Goal: Information Seeking & Learning: Find specific fact

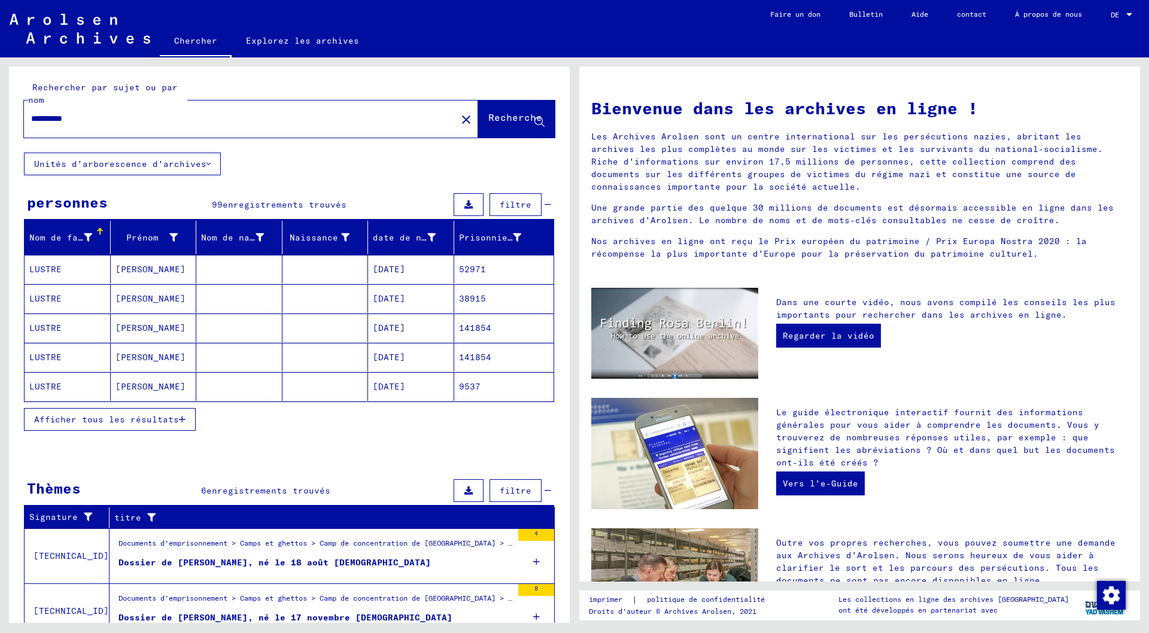
scroll to position [60, 0]
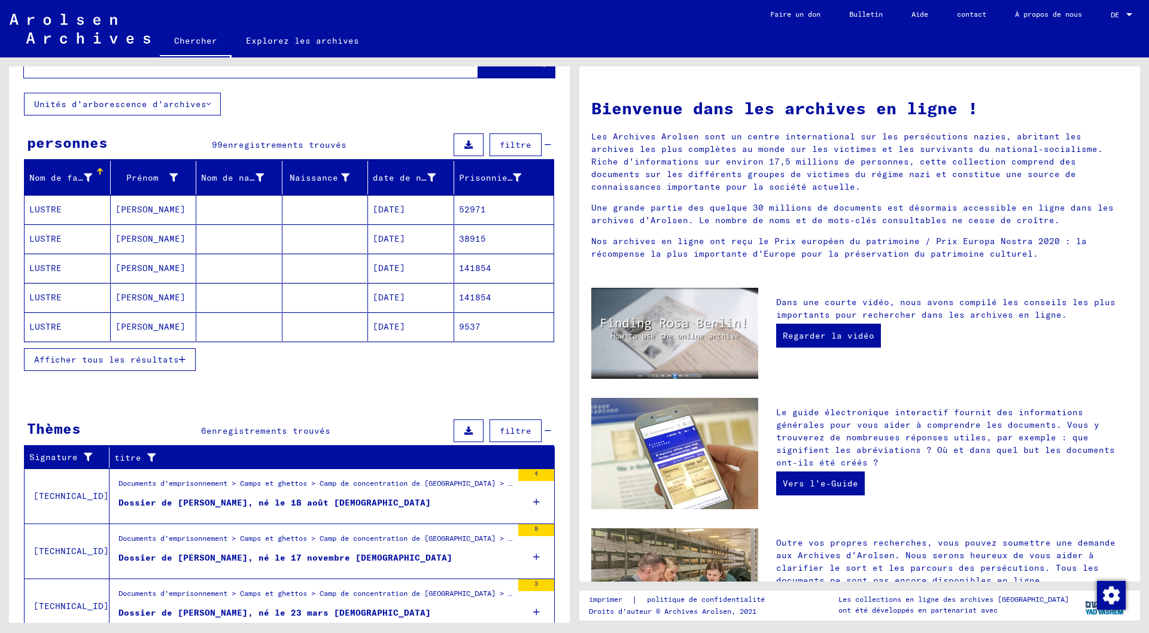
click at [533, 500] on icon at bounding box center [536, 502] width 7 height 42
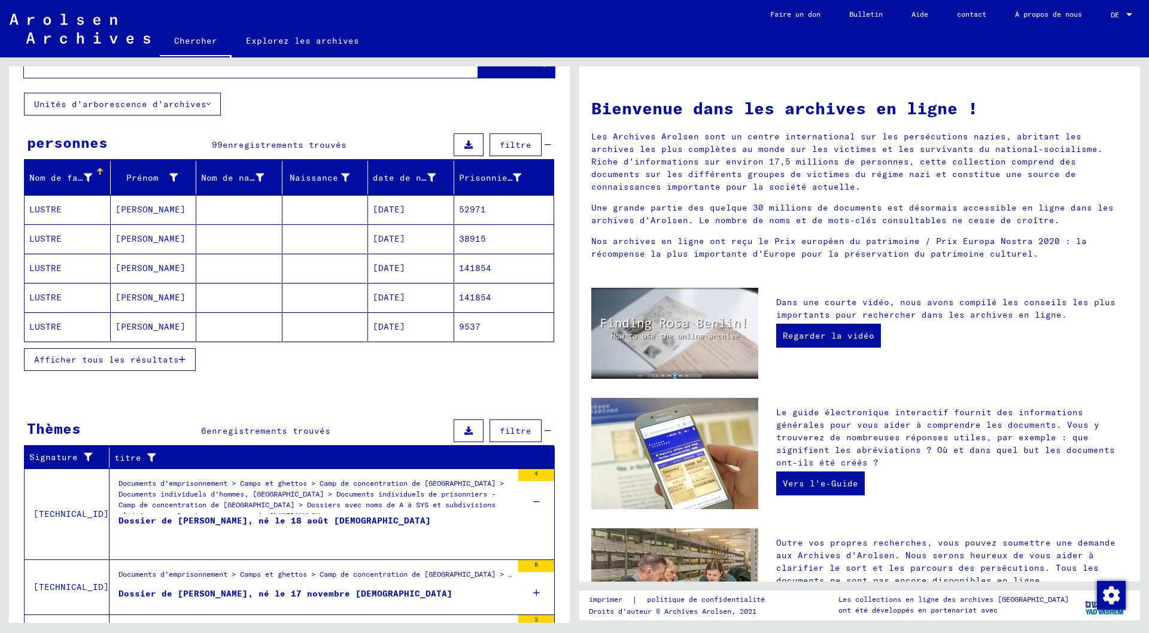
click at [291, 521] on font "Dossier de [PERSON_NAME], né le 18 août [DEMOGRAPHIC_DATA]" at bounding box center [275, 520] width 312 height 11
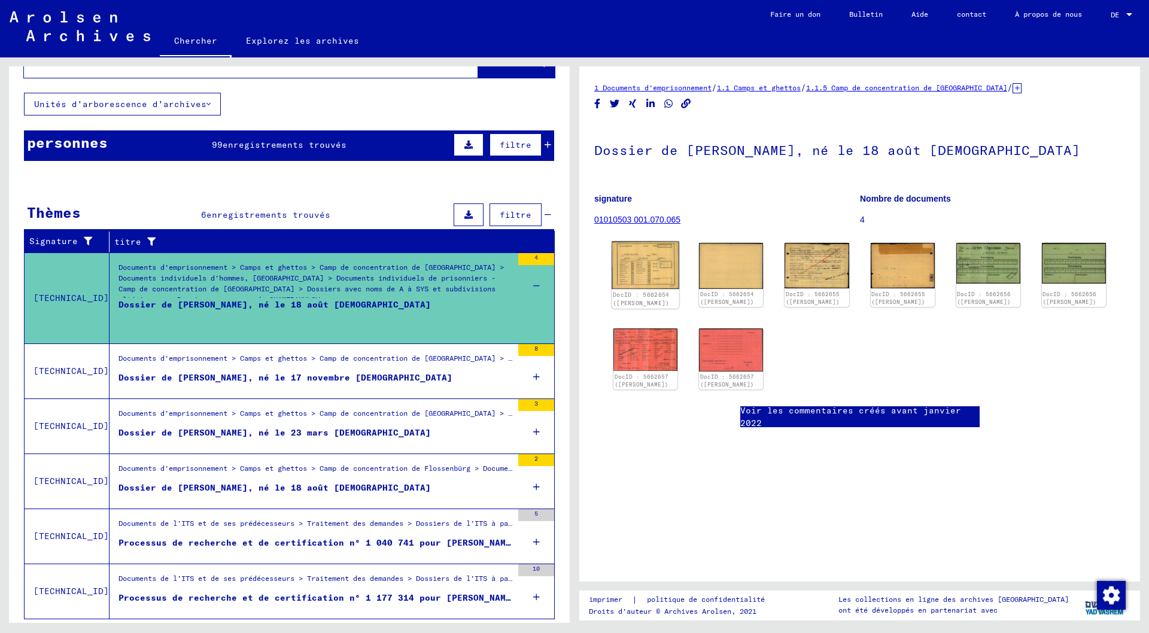
click at [642, 265] on img at bounding box center [646, 266] width 68 height 48
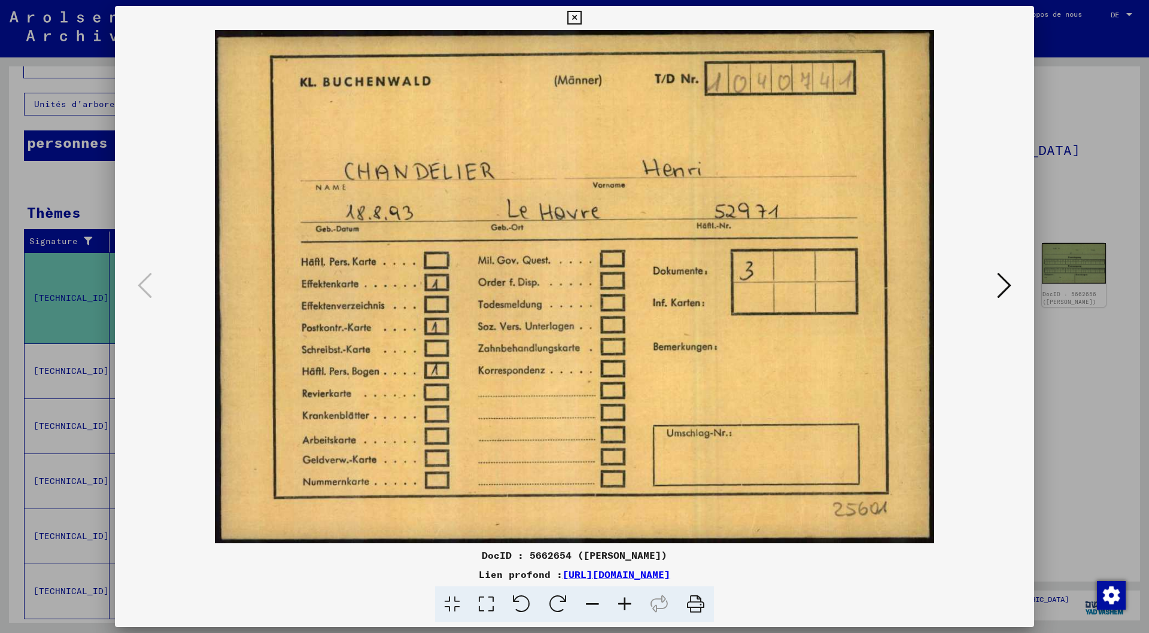
click at [1007, 279] on icon at bounding box center [1004, 285] width 14 height 29
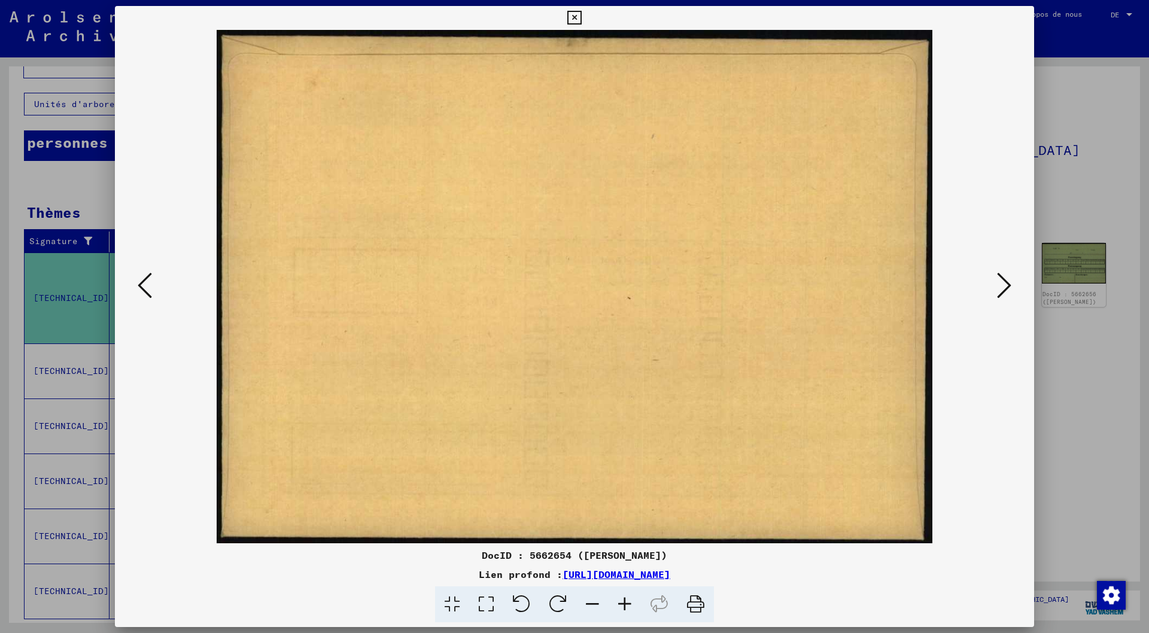
click at [1007, 279] on icon at bounding box center [1004, 285] width 14 height 29
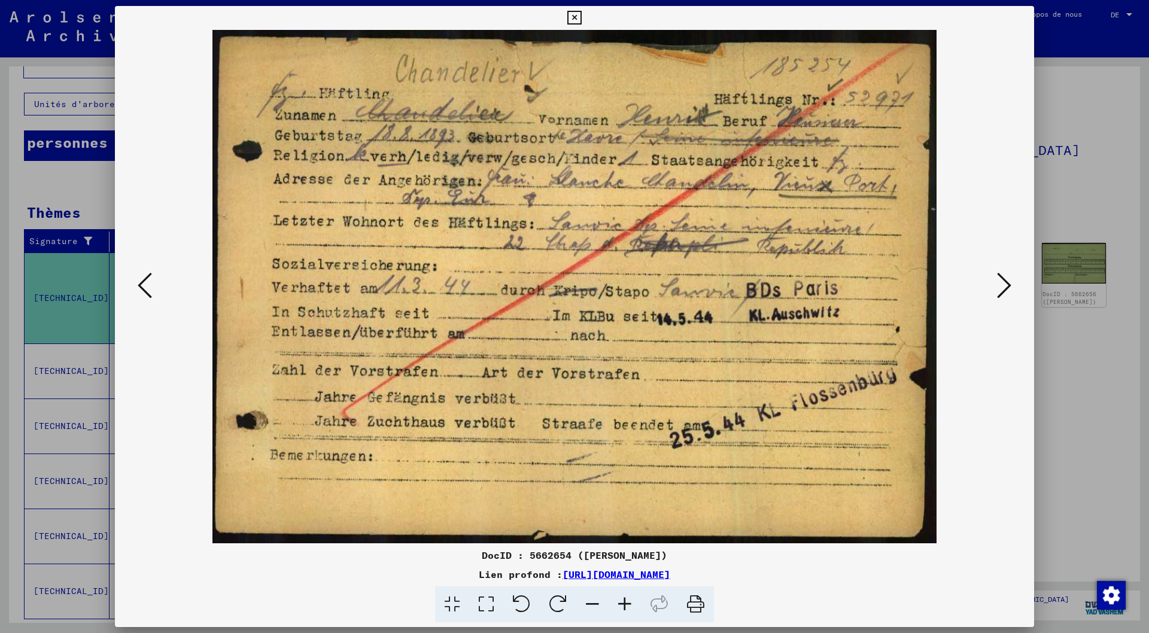
click at [1014, 284] on button at bounding box center [1005, 286] width 22 height 34
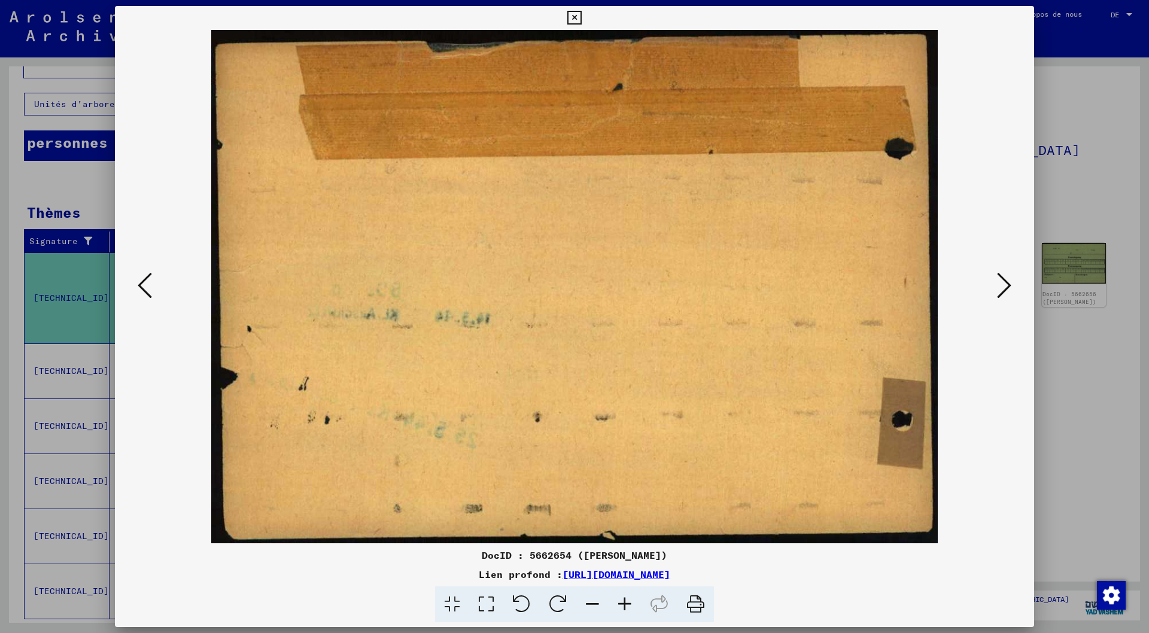
click at [576, 14] on icon at bounding box center [574, 18] width 14 height 14
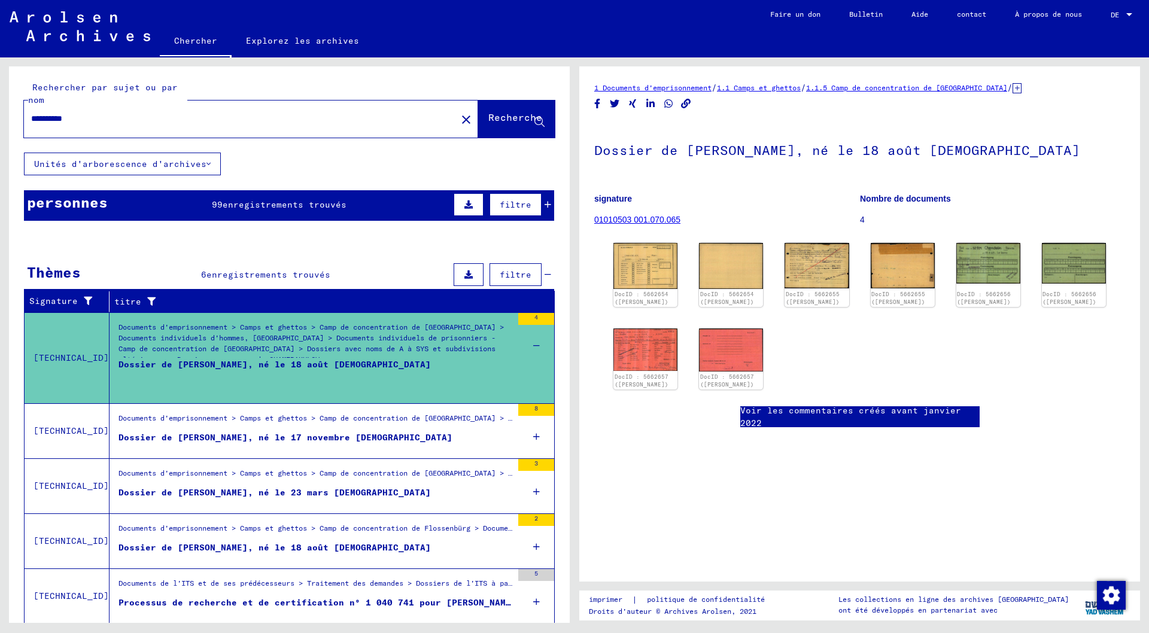
click at [95, 122] on input "**********" at bounding box center [240, 119] width 418 height 13
type input "*"
click at [55, 119] on input "text" at bounding box center [240, 119] width 418 height 13
click at [501, 117] on font "Recherche" at bounding box center [515, 117] width 54 height 12
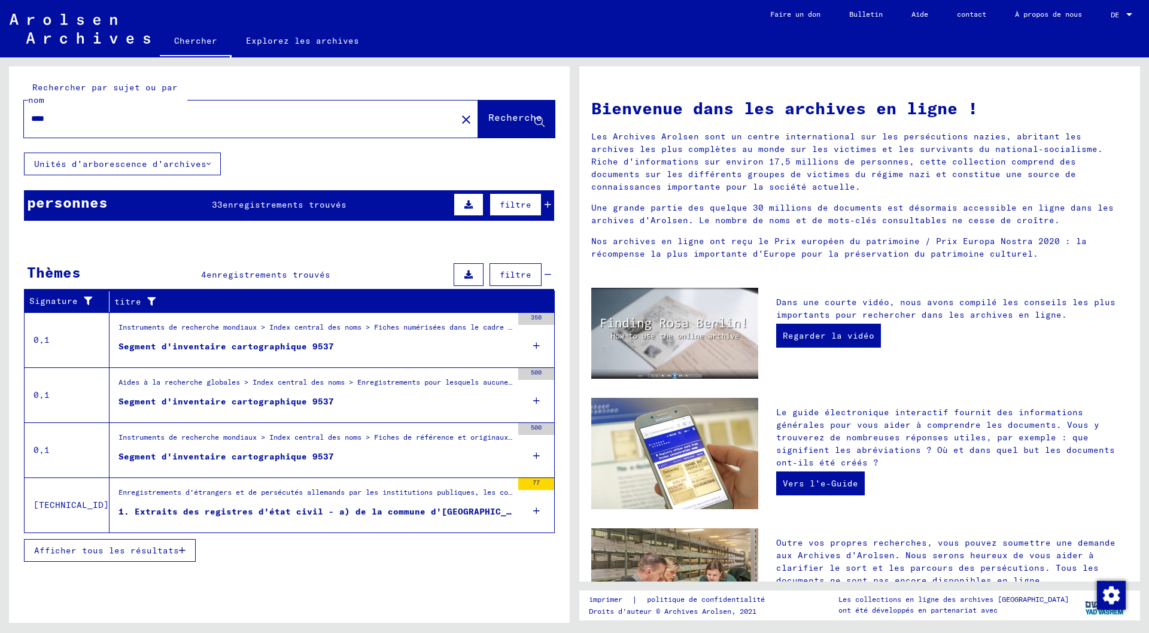
click at [152, 549] on font "Afficher tous les résultats" at bounding box center [106, 550] width 145 height 11
click at [65, 116] on input "****" at bounding box center [236, 119] width 411 height 13
type input "*"
click at [488, 117] on font "Recherche" at bounding box center [515, 117] width 54 height 12
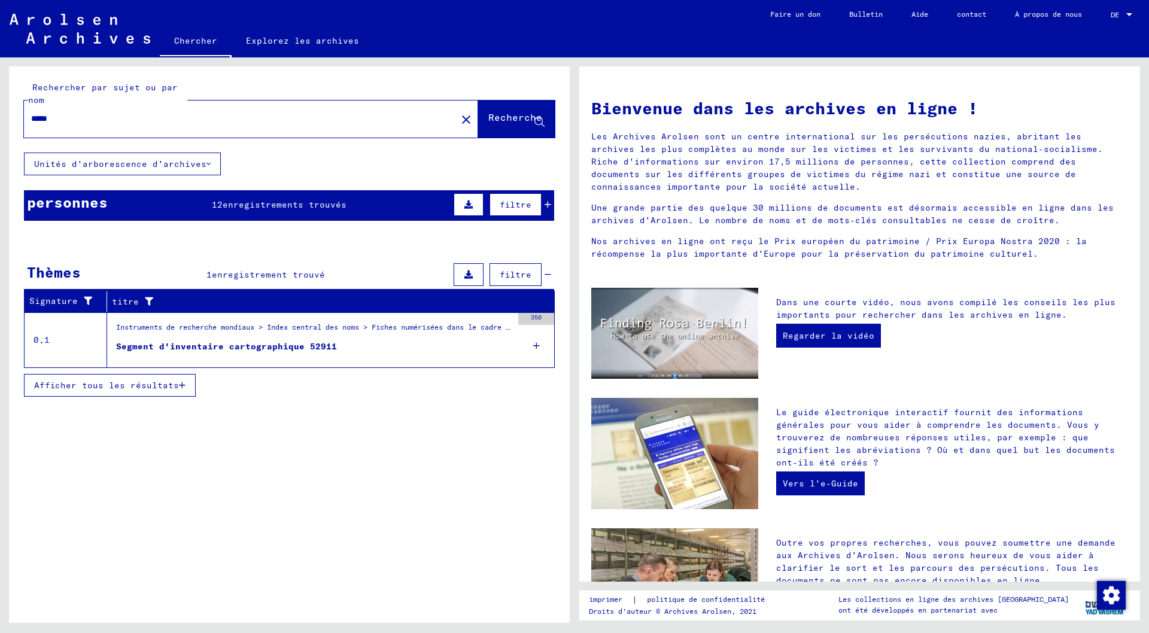
click at [166, 389] on font "Afficher tous les résultats" at bounding box center [106, 385] width 145 height 11
click at [75, 111] on div "*****" at bounding box center [233, 118] width 418 height 27
click at [71, 113] on input "*****" at bounding box center [236, 119] width 411 height 13
type input "*"
click at [212, 126] on div at bounding box center [233, 118] width 418 height 27
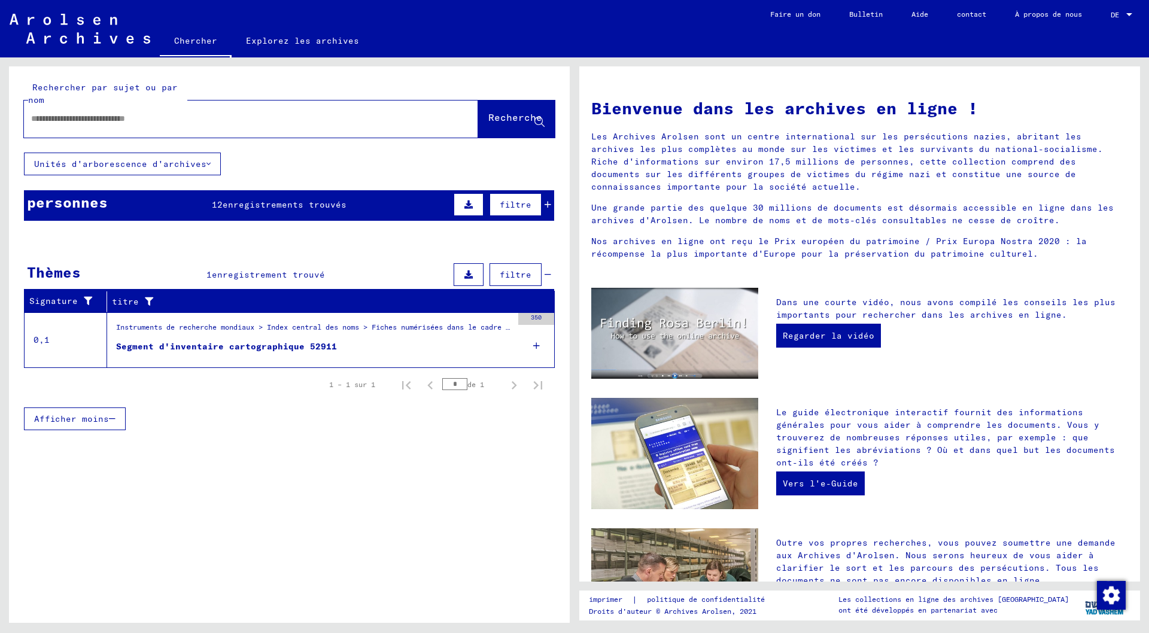
click at [69, 118] on input "text" at bounding box center [236, 119] width 411 height 13
type input "*******"
click at [498, 120] on font "Recherche" at bounding box center [515, 117] width 54 height 12
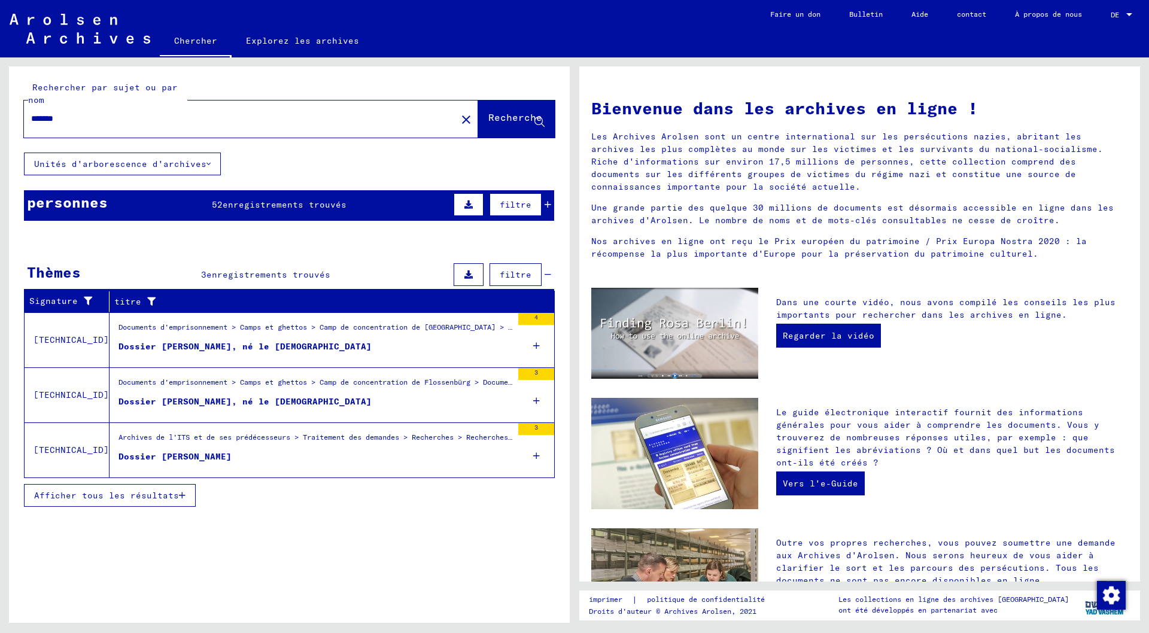
click at [238, 346] on font "Dossier [PERSON_NAME], né le [DEMOGRAPHIC_DATA]" at bounding box center [245, 346] width 253 height 11
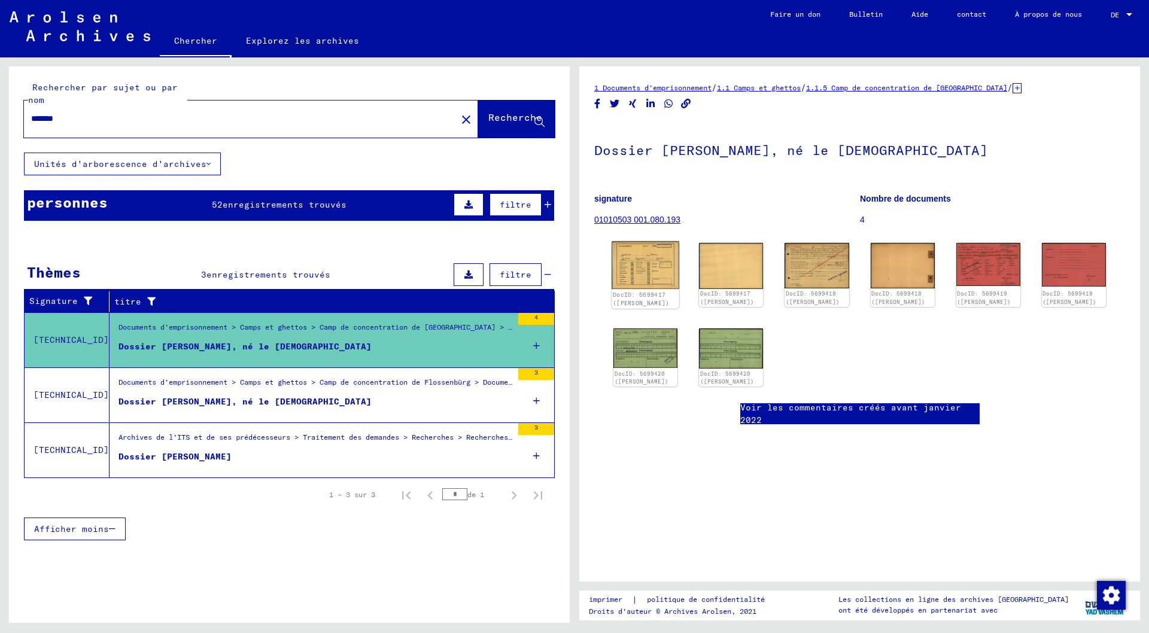
click at [644, 277] on img at bounding box center [646, 266] width 68 height 48
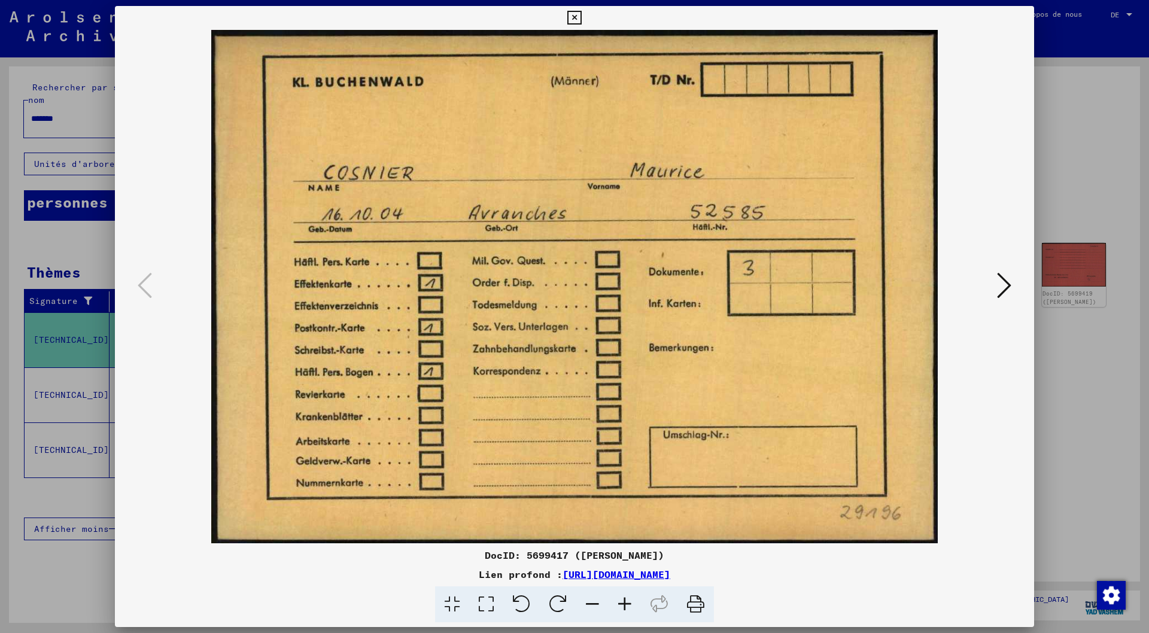
click at [1013, 282] on button at bounding box center [1005, 286] width 22 height 34
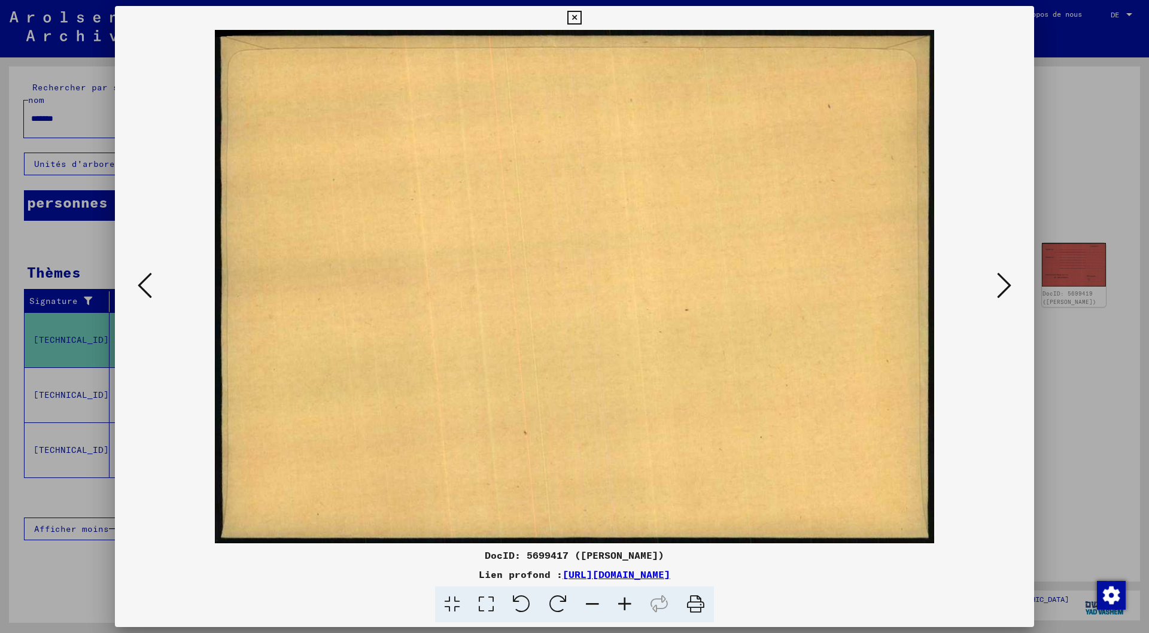
click at [1013, 282] on button at bounding box center [1005, 286] width 22 height 34
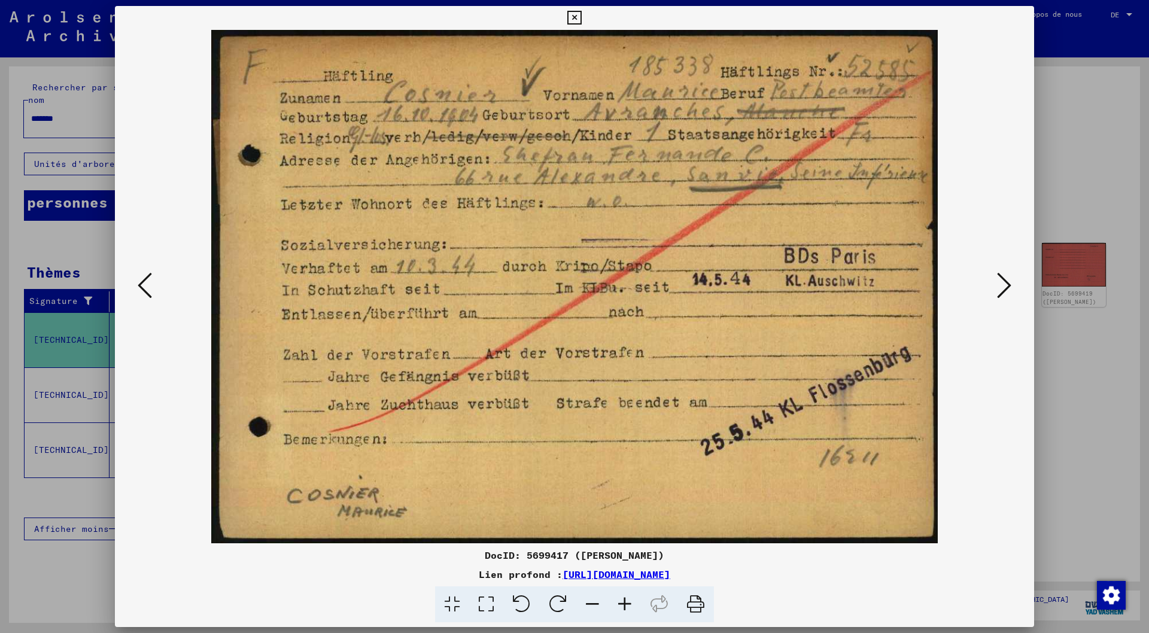
click at [1013, 282] on button at bounding box center [1005, 286] width 22 height 34
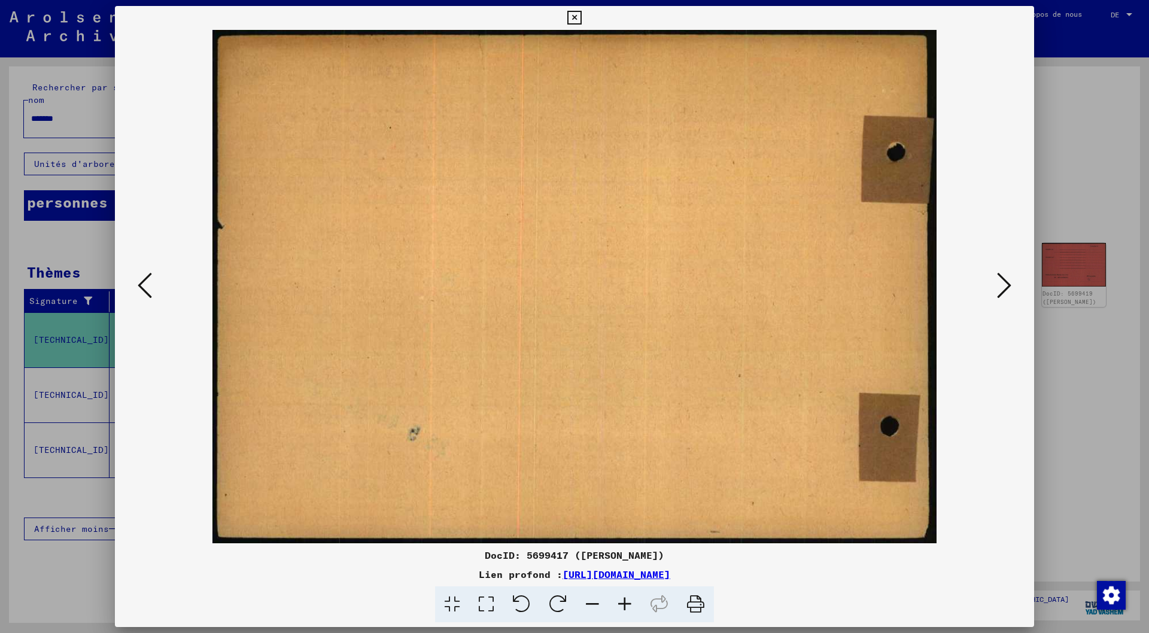
click at [1013, 282] on button at bounding box center [1005, 286] width 22 height 34
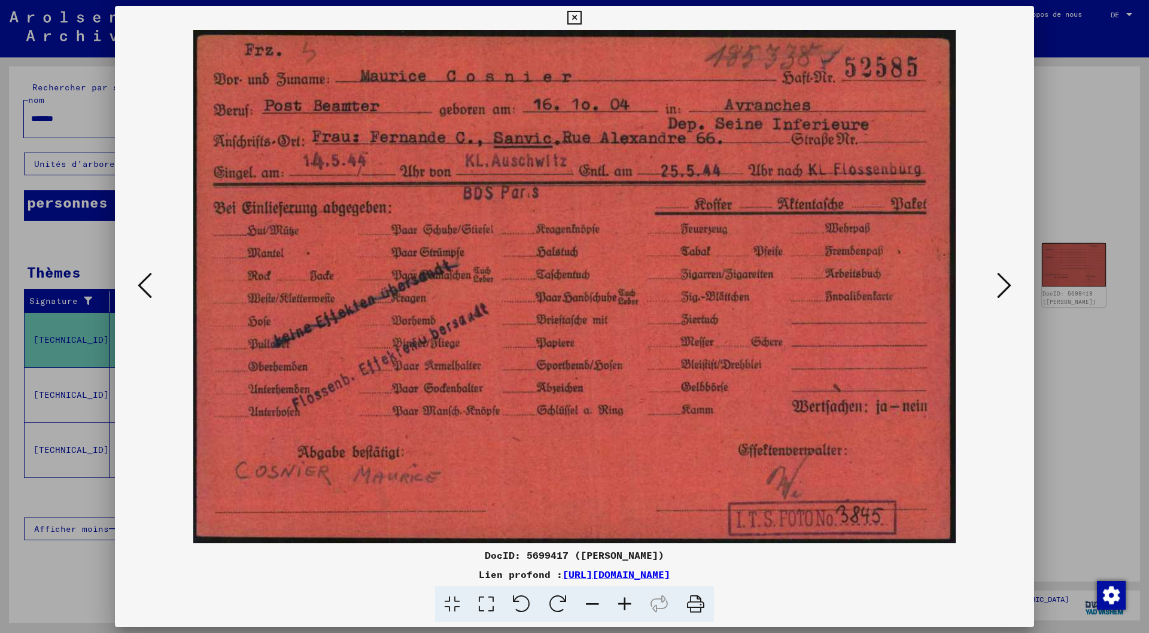
click at [1006, 282] on icon at bounding box center [1004, 285] width 14 height 29
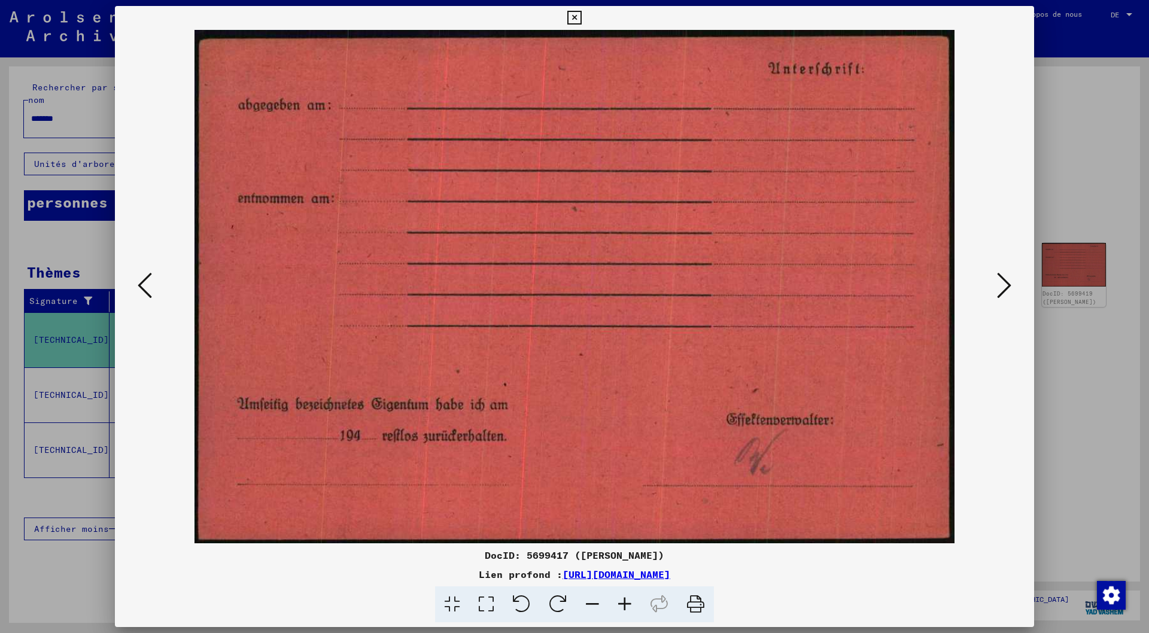
click at [1006, 282] on icon at bounding box center [1004, 285] width 14 height 29
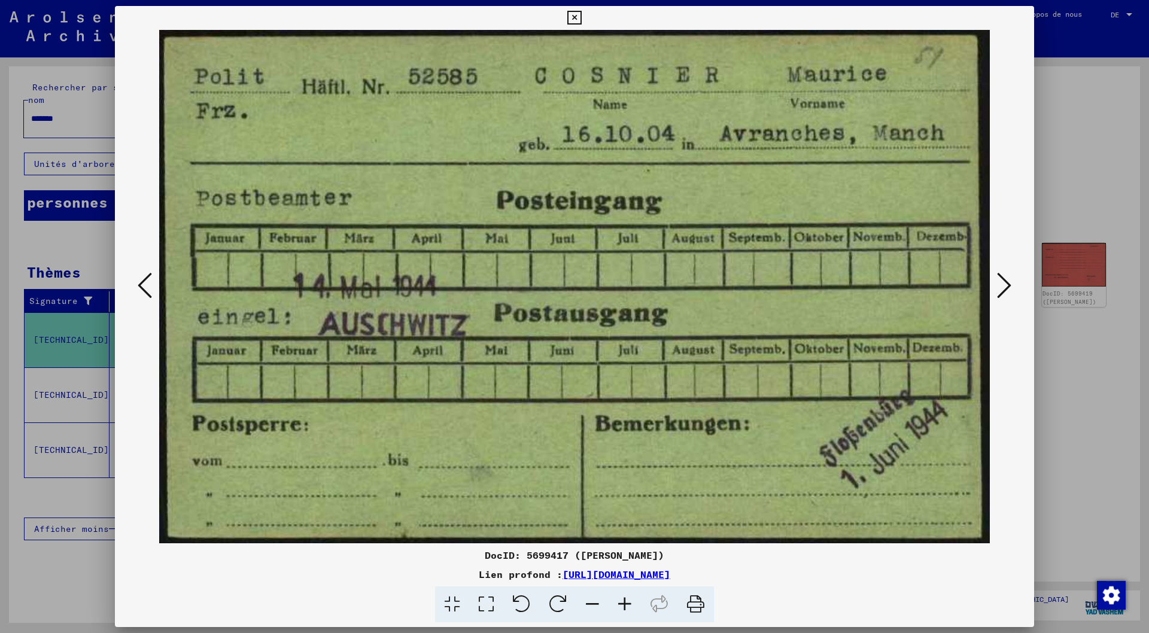
click at [1006, 282] on icon at bounding box center [1004, 285] width 14 height 29
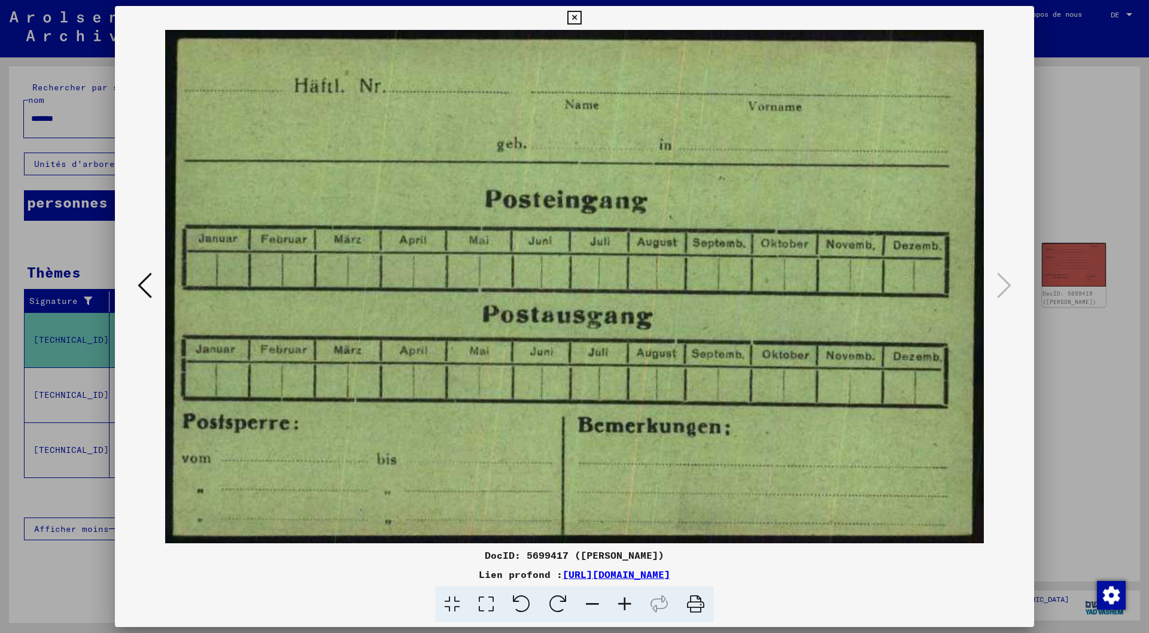
click at [141, 287] on icon at bounding box center [145, 285] width 14 height 29
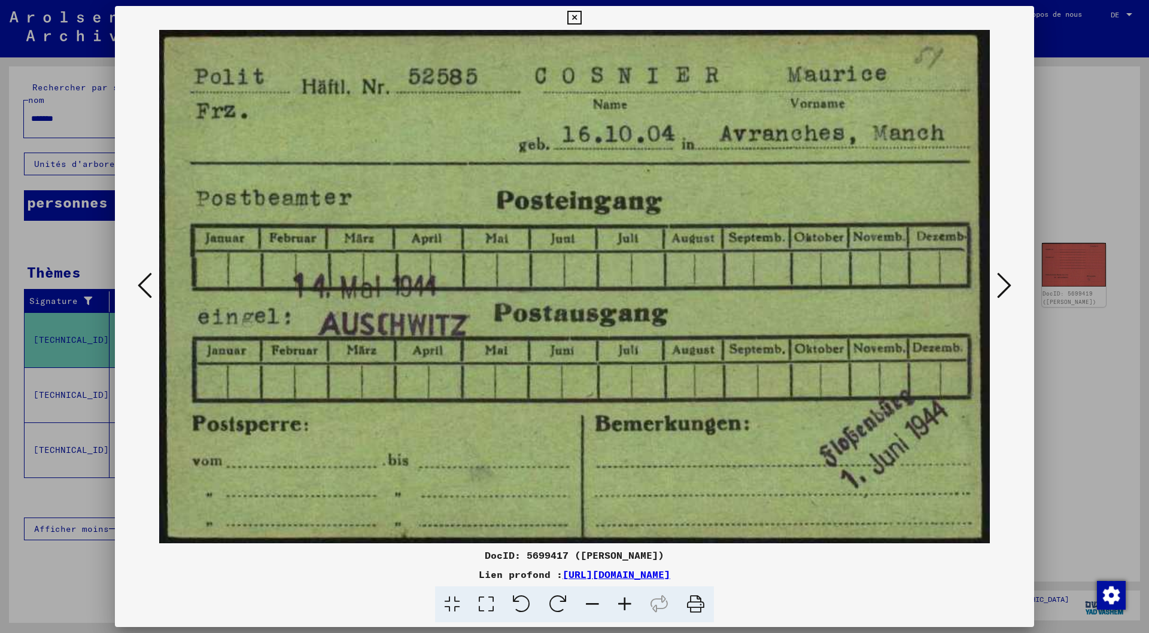
click at [141, 287] on icon at bounding box center [145, 285] width 14 height 29
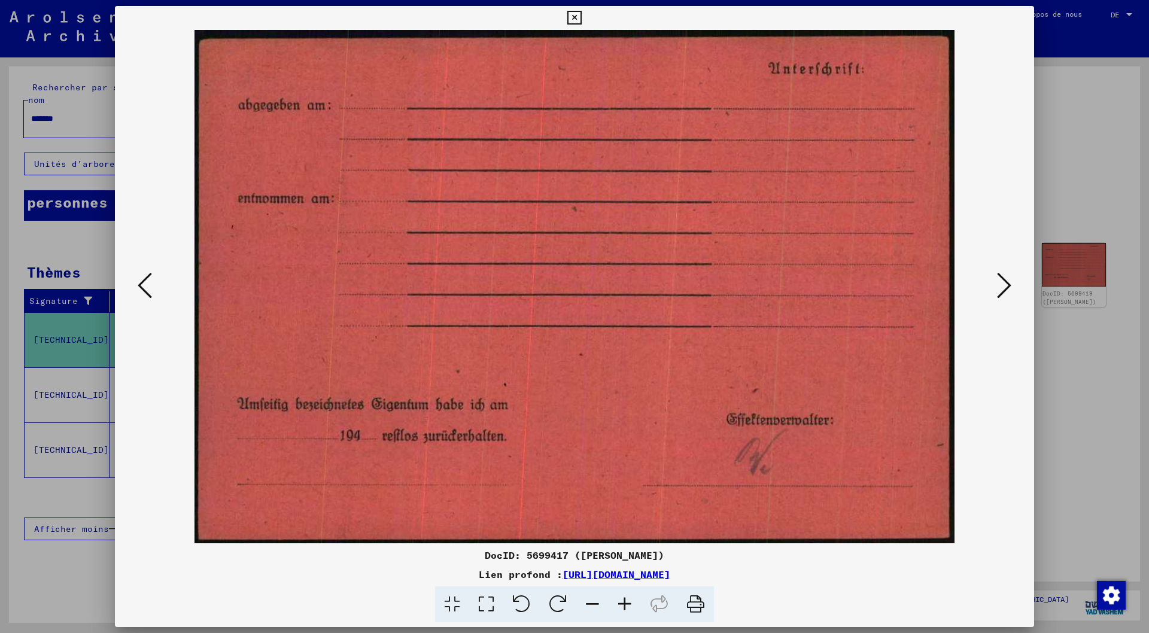
click at [141, 287] on icon at bounding box center [145, 285] width 14 height 29
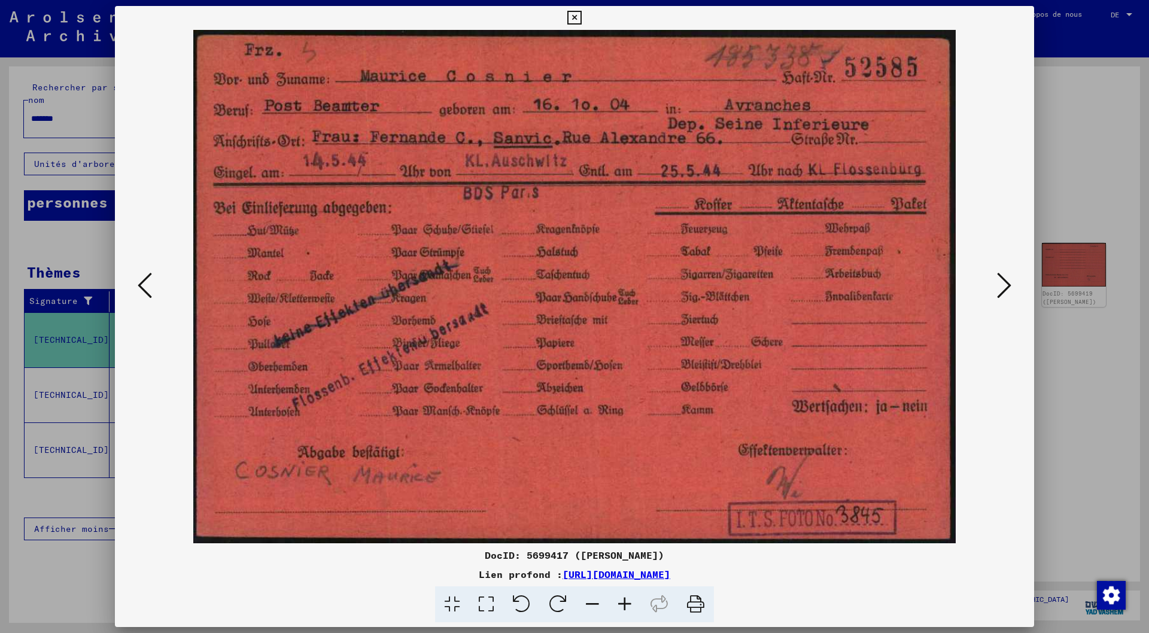
click at [141, 287] on icon at bounding box center [145, 285] width 14 height 29
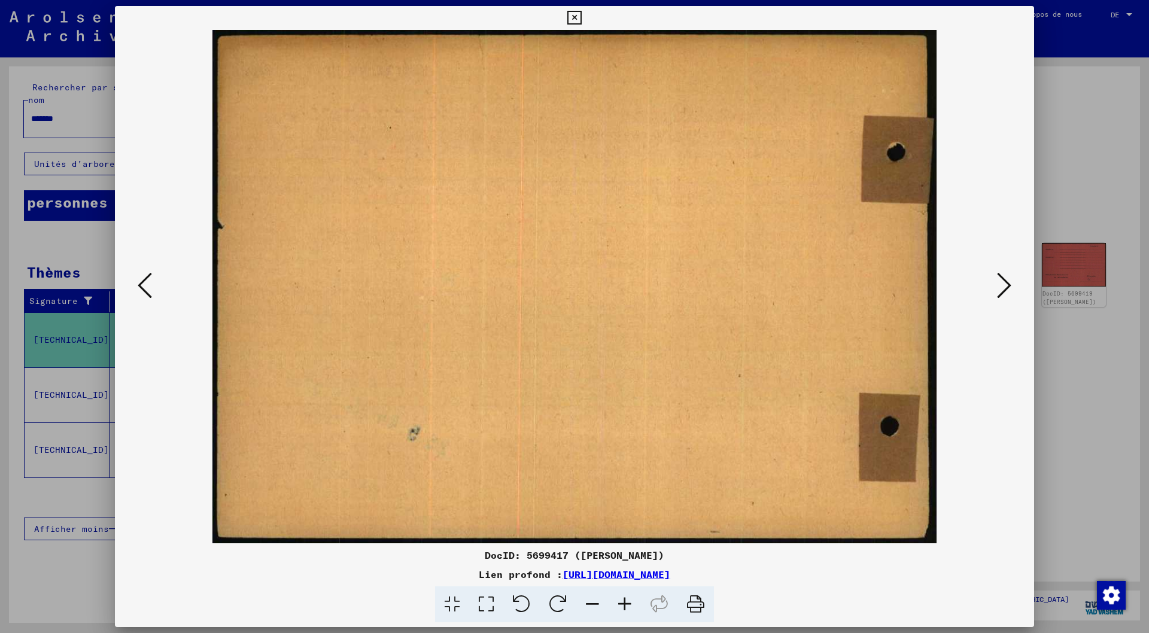
click at [141, 287] on icon at bounding box center [145, 285] width 14 height 29
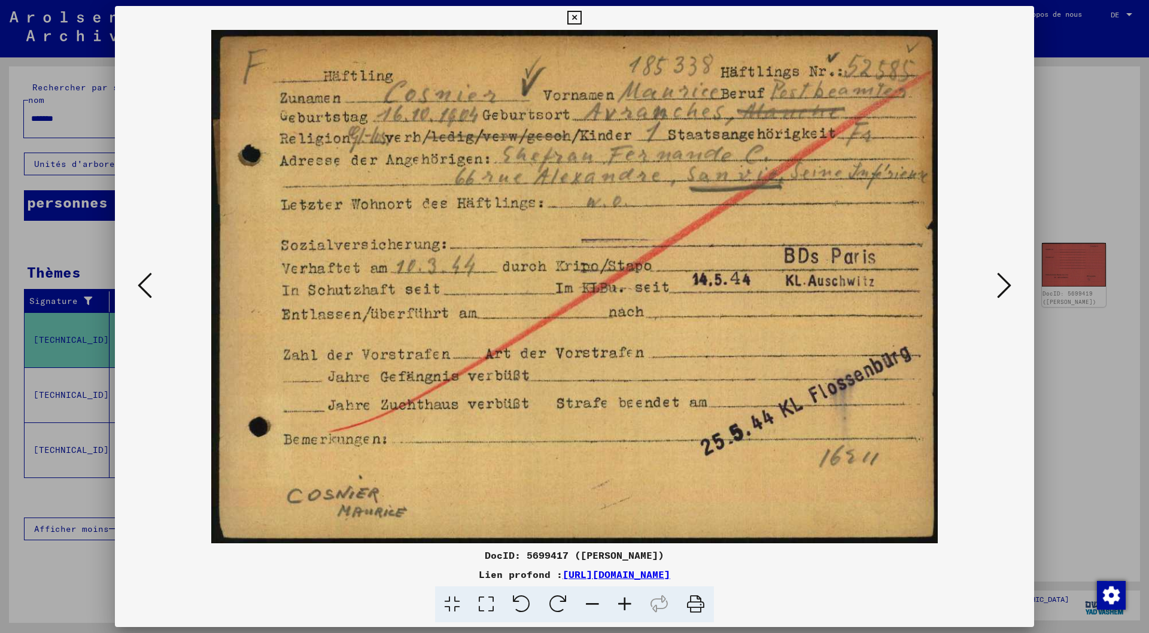
click at [141, 287] on icon at bounding box center [145, 285] width 14 height 29
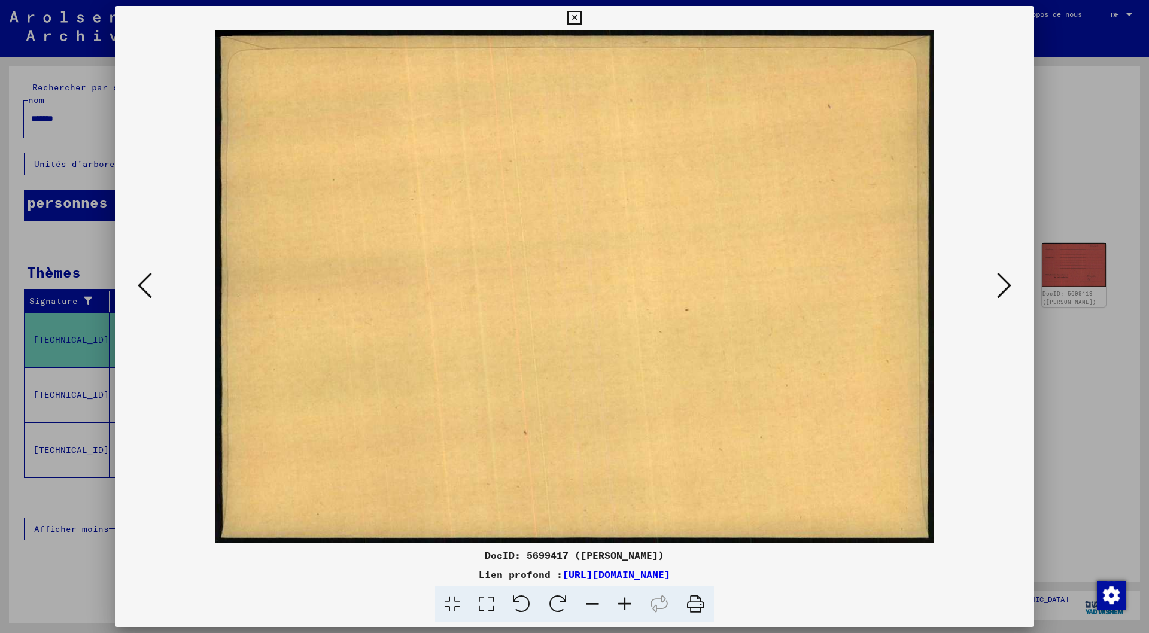
click at [141, 287] on icon at bounding box center [145, 285] width 14 height 29
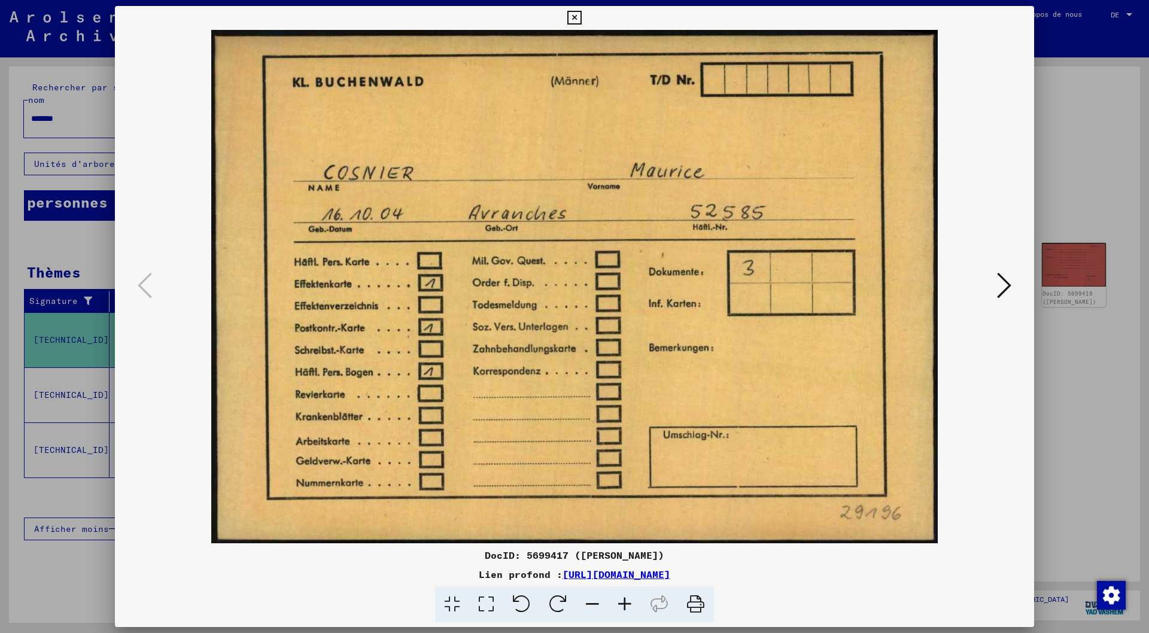
click at [579, 14] on icon at bounding box center [574, 18] width 14 height 14
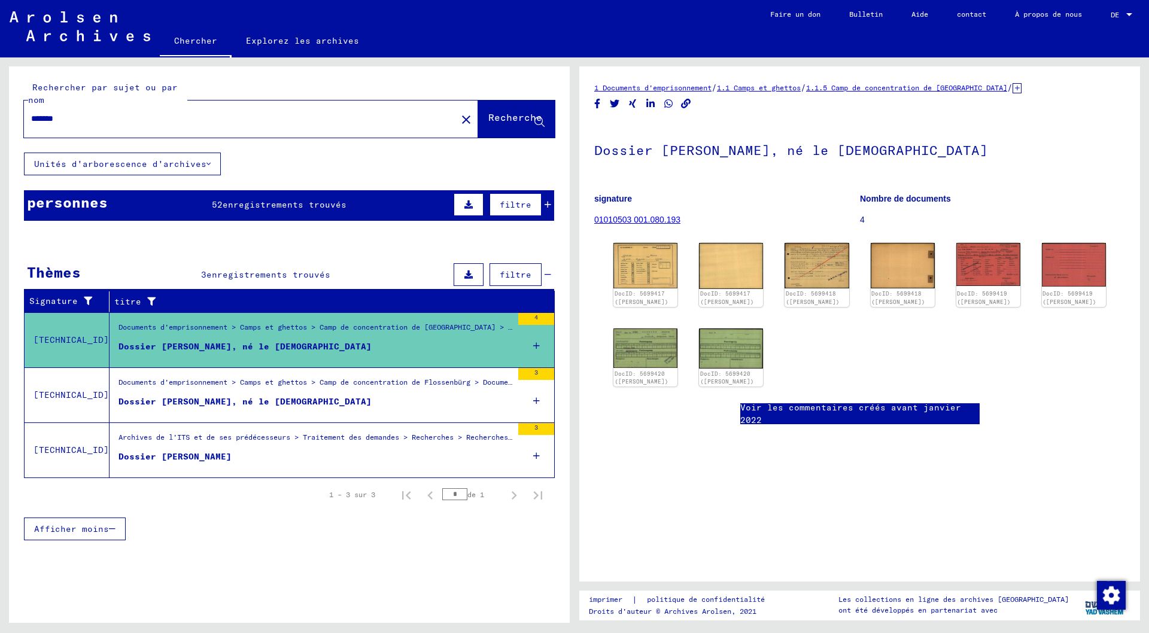
click at [235, 400] on font "Dossier [PERSON_NAME], né le [DEMOGRAPHIC_DATA]" at bounding box center [245, 401] width 253 height 11
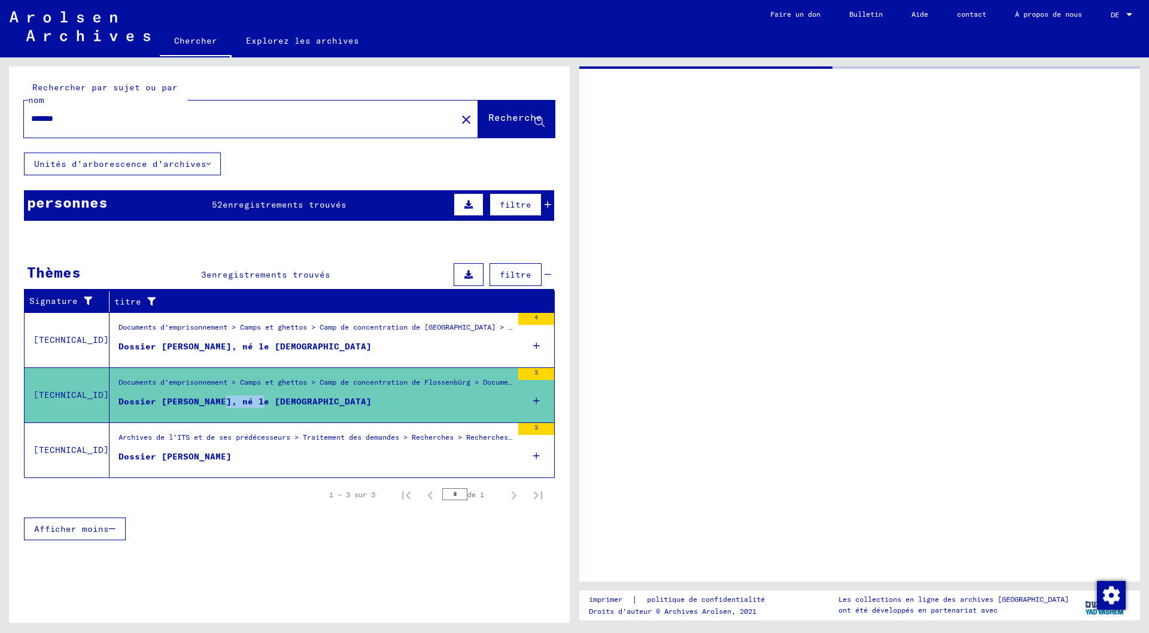
click at [235, 400] on font "Dossier [PERSON_NAME], né le [DEMOGRAPHIC_DATA]" at bounding box center [245, 401] width 253 height 11
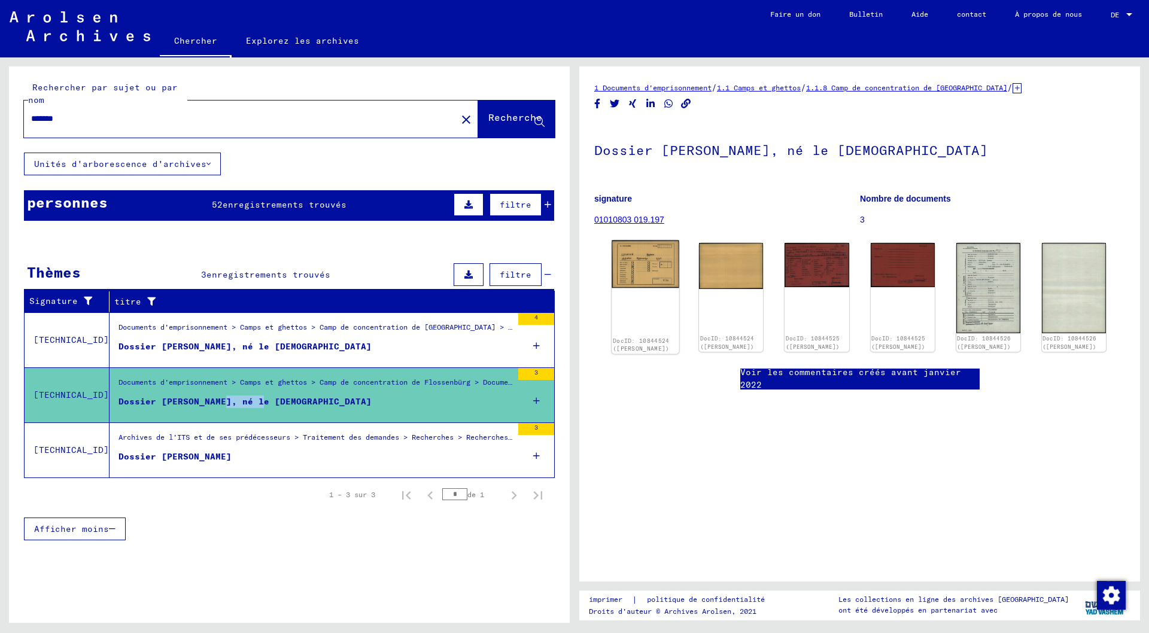
click at [655, 256] on img at bounding box center [646, 265] width 68 height 48
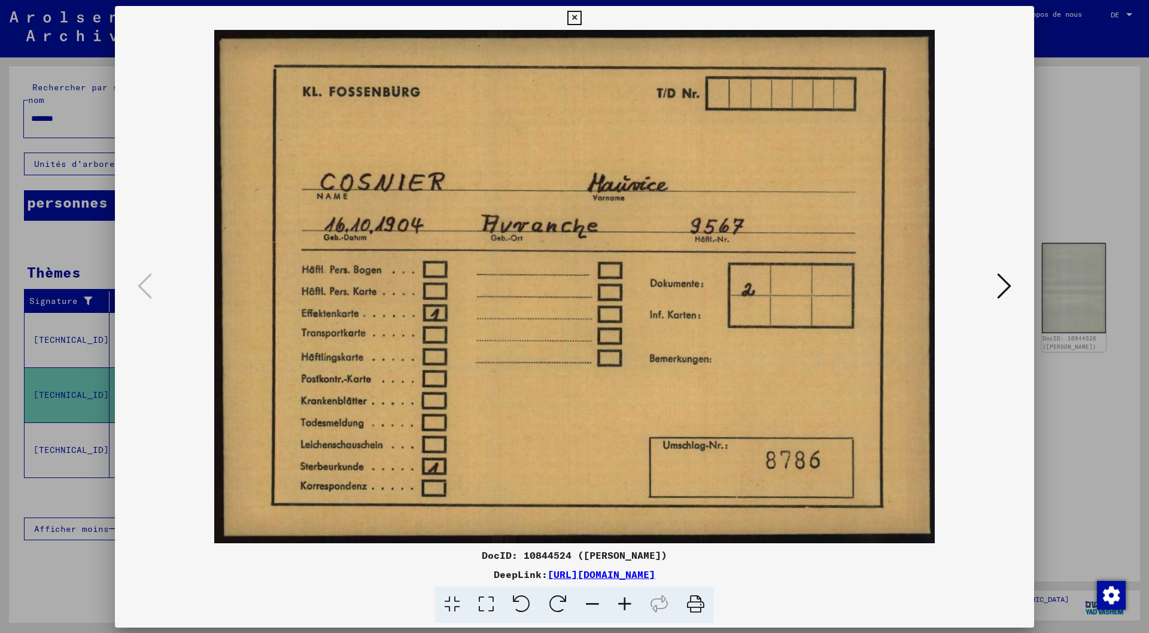
click at [655, 256] on img at bounding box center [575, 287] width 838 height 514
click at [1007, 284] on icon at bounding box center [1004, 285] width 14 height 29
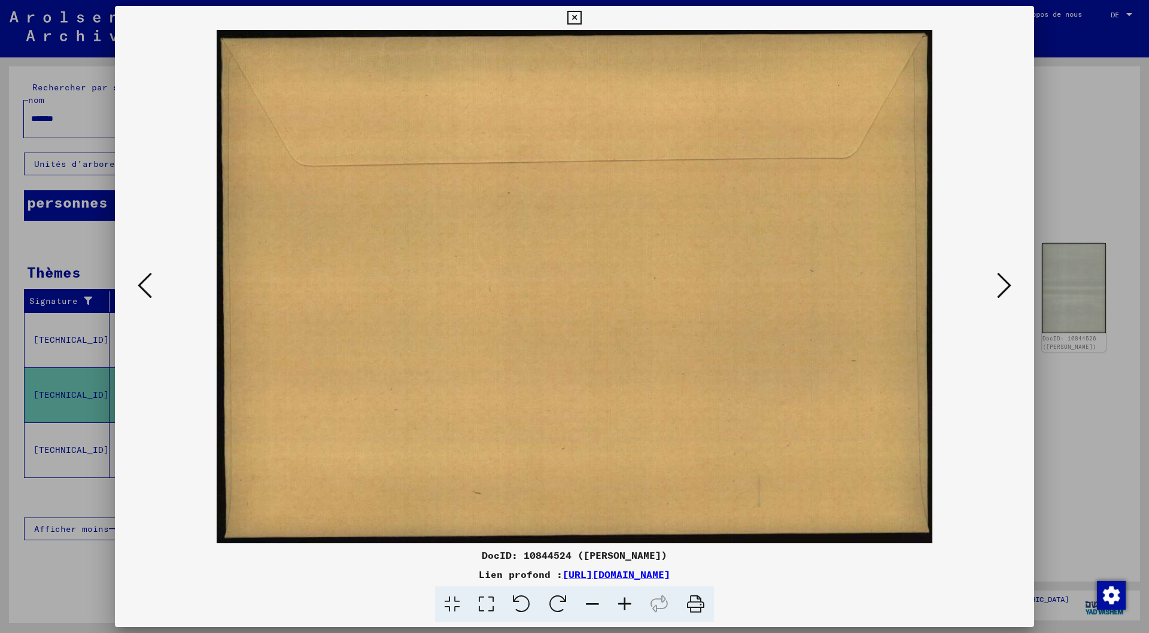
click at [1007, 284] on icon at bounding box center [1004, 285] width 14 height 29
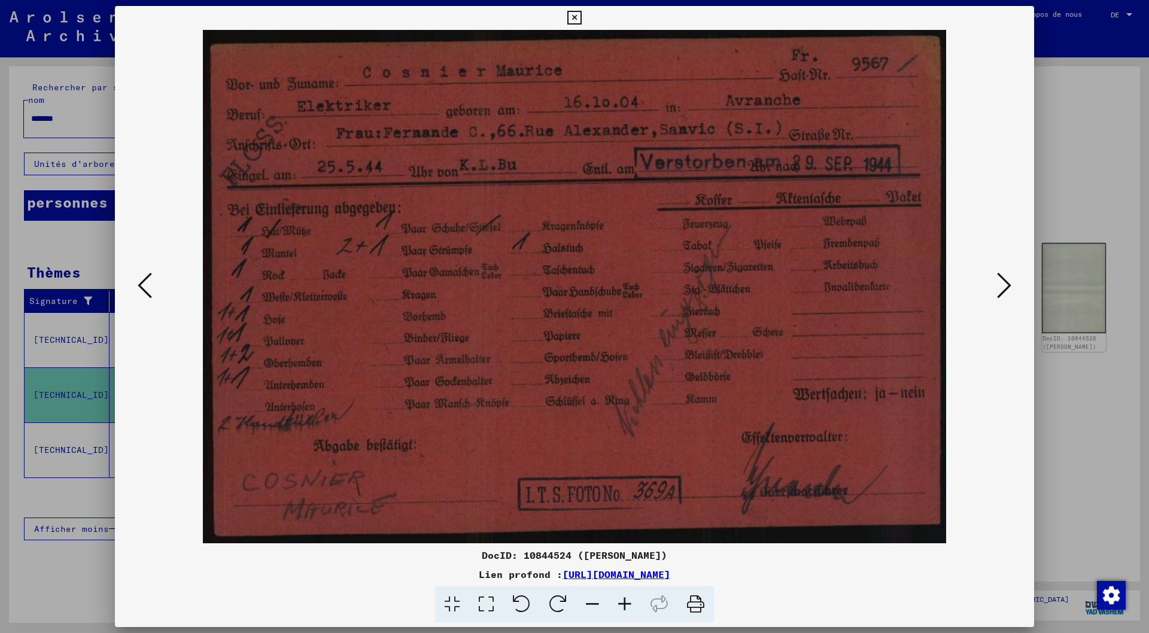
click at [1012, 285] on button at bounding box center [1005, 286] width 22 height 34
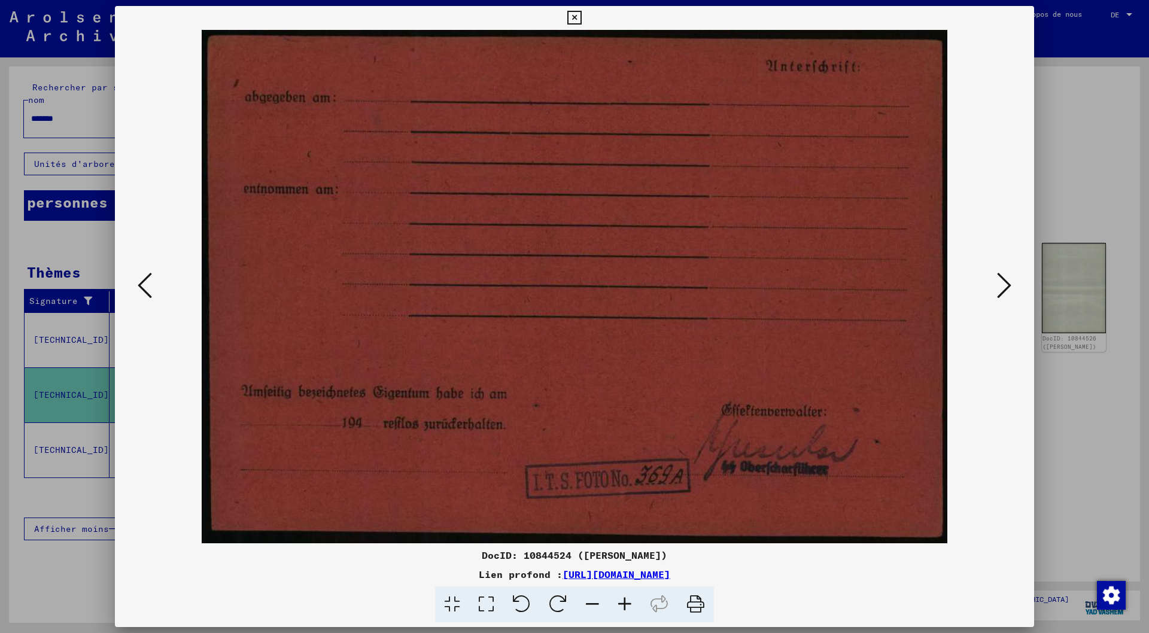
click at [1011, 285] on icon at bounding box center [1004, 285] width 14 height 29
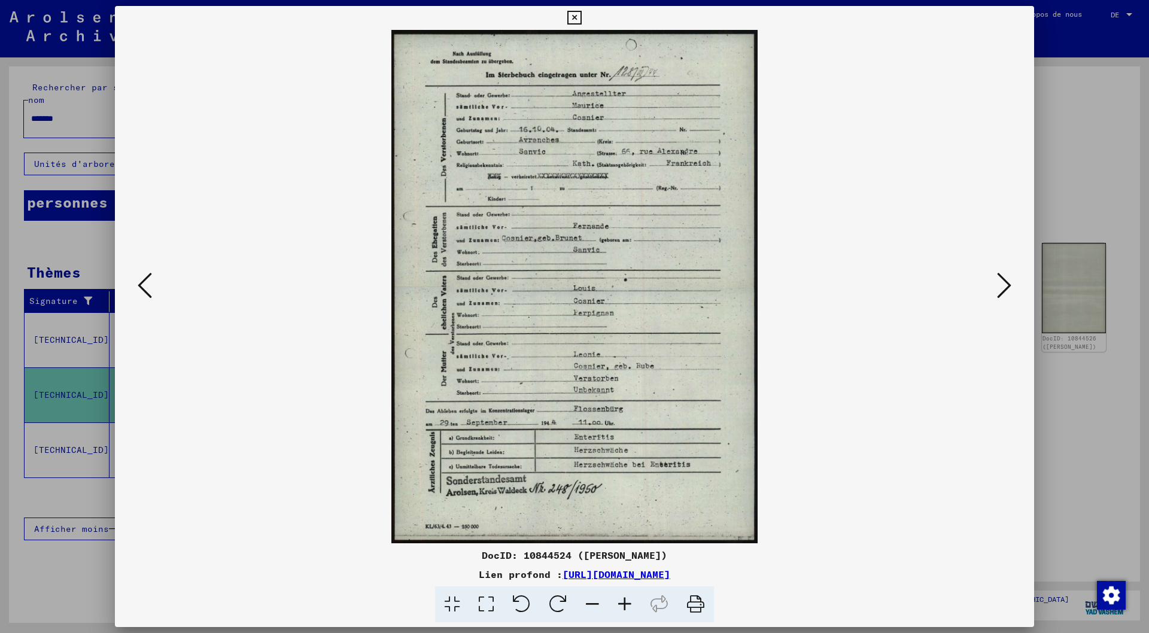
click at [1008, 285] on icon at bounding box center [1004, 285] width 14 height 29
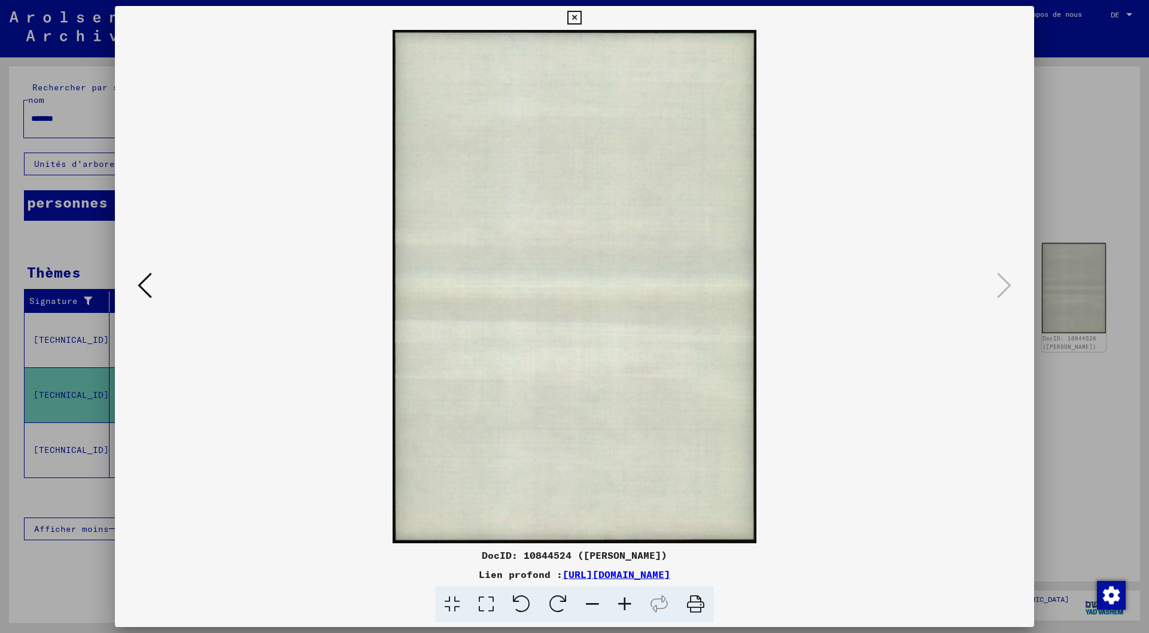
click at [579, 17] on icon at bounding box center [574, 18] width 14 height 14
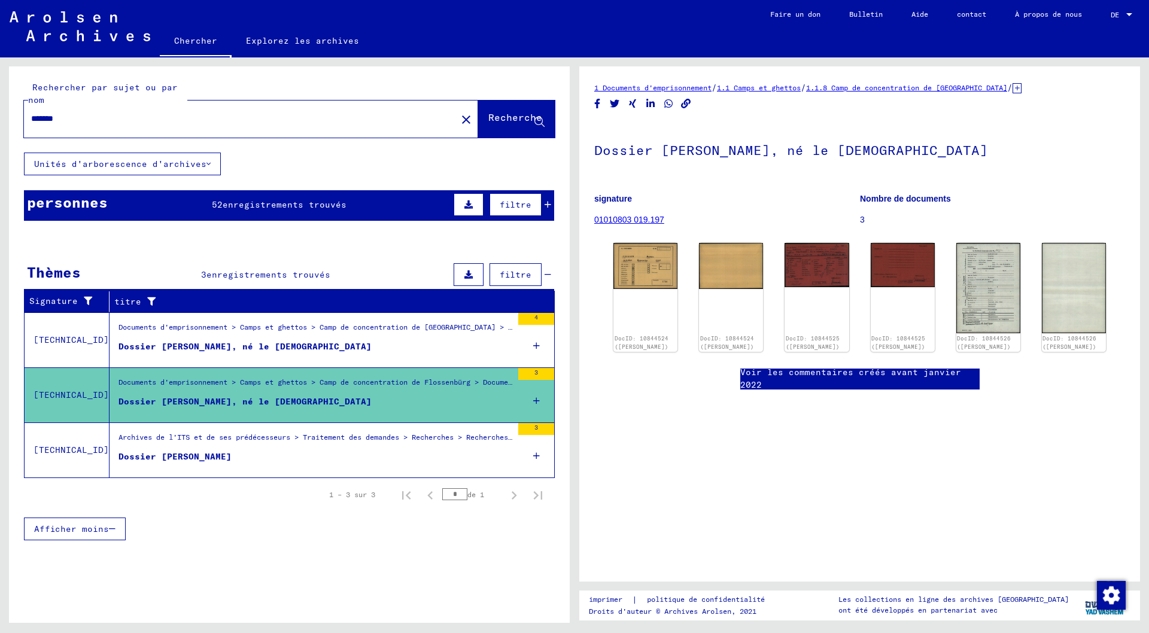
click at [200, 455] on font "Dossier [PERSON_NAME]" at bounding box center [175, 456] width 113 height 11
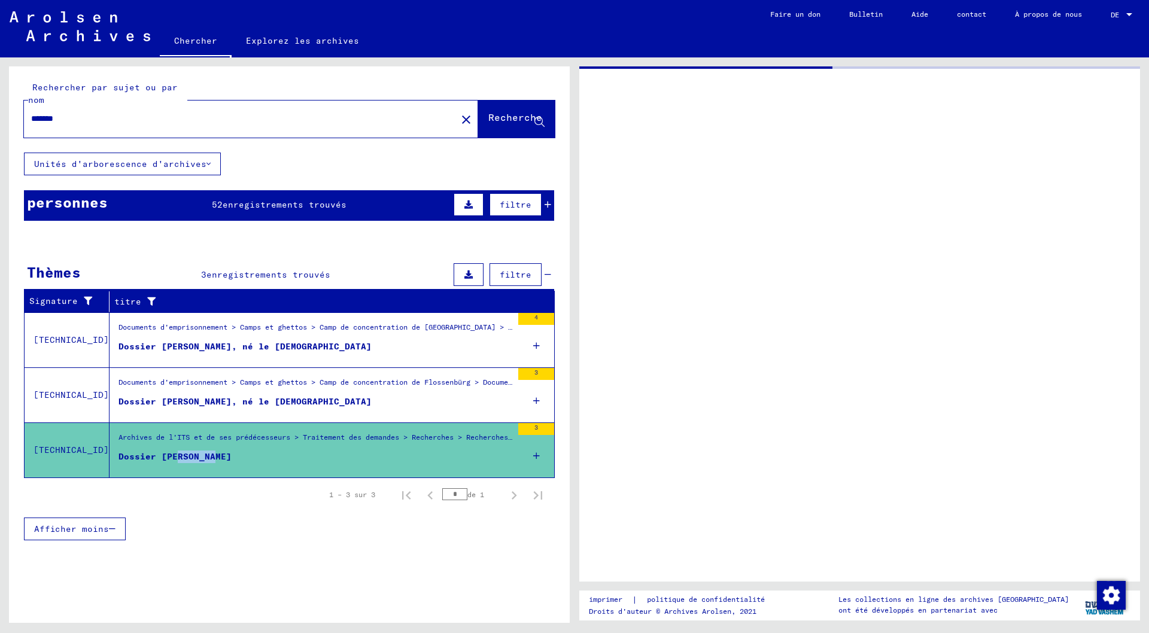
click at [200, 455] on font "Dossier [PERSON_NAME]" at bounding box center [175, 456] width 113 height 11
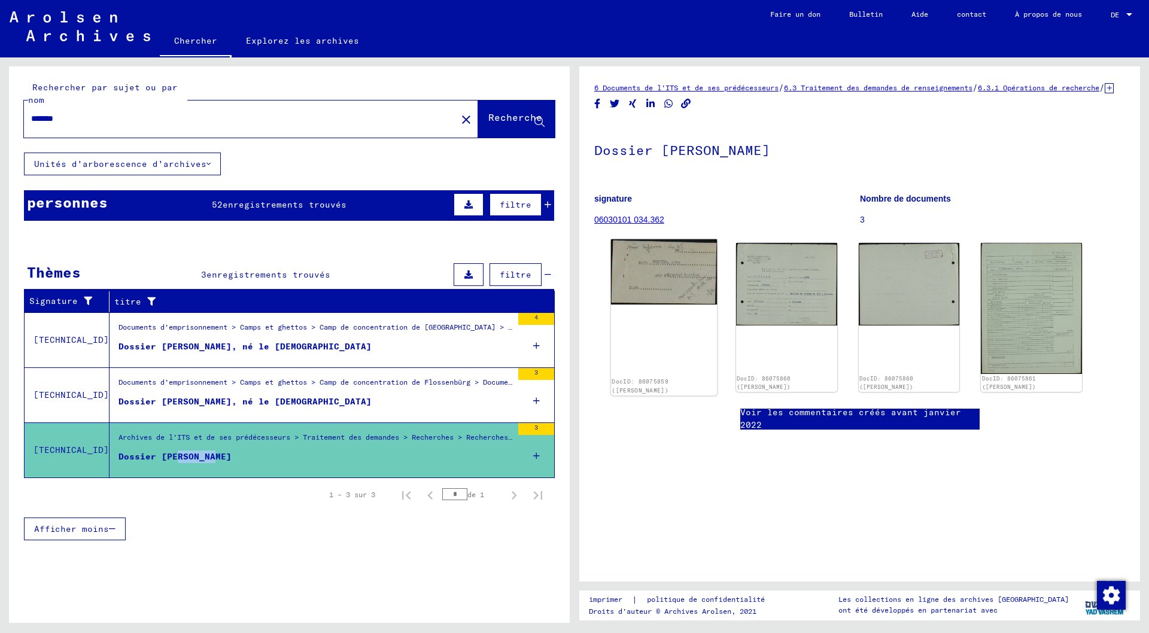
click at [681, 273] on img at bounding box center [664, 272] width 106 height 66
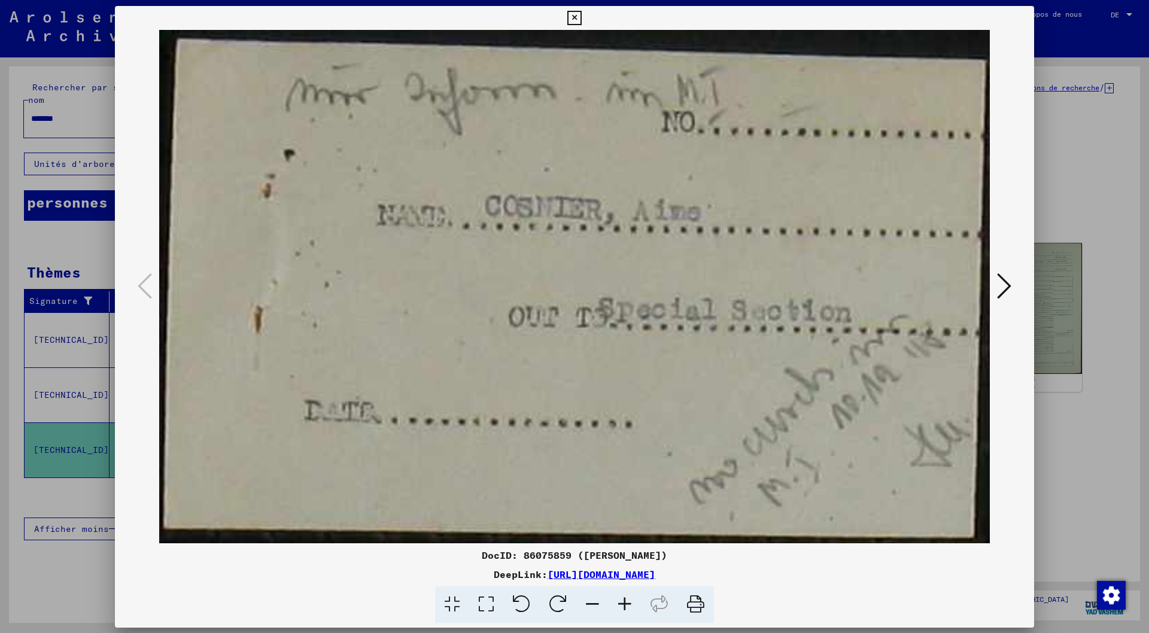
click at [681, 273] on img at bounding box center [575, 287] width 838 height 514
click at [579, 14] on icon at bounding box center [574, 18] width 14 height 14
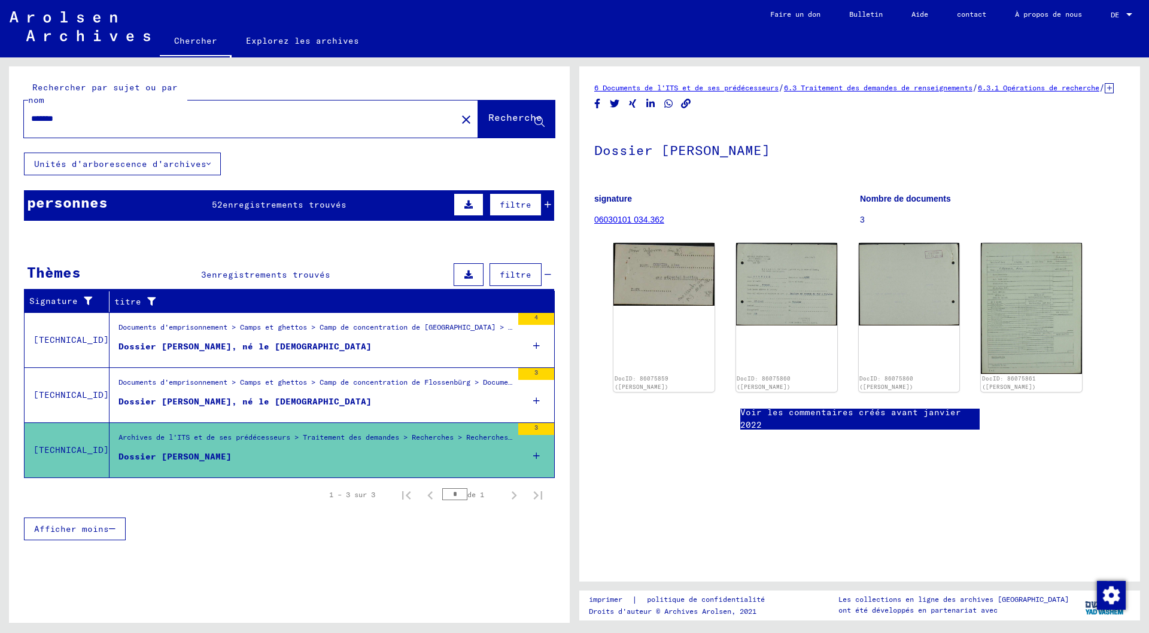
click at [231, 342] on font "Dossier [PERSON_NAME], né le [DEMOGRAPHIC_DATA]" at bounding box center [245, 346] width 253 height 11
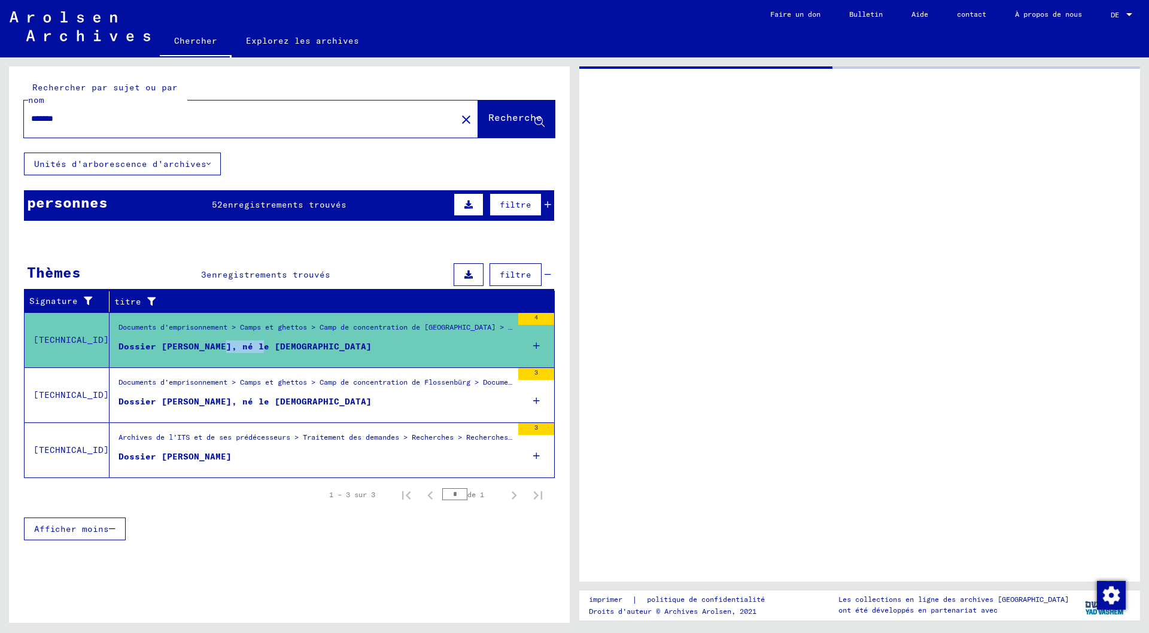
click at [231, 342] on font "Dossier [PERSON_NAME], né le [DEMOGRAPHIC_DATA]" at bounding box center [245, 346] width 253 height 11
